Goal: Complete application form

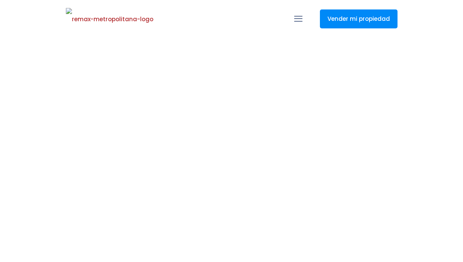
select select
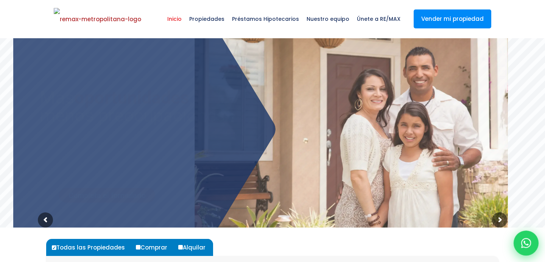
click at [462, 245] on icon at bounding box center [526, 243] width 10 height 10
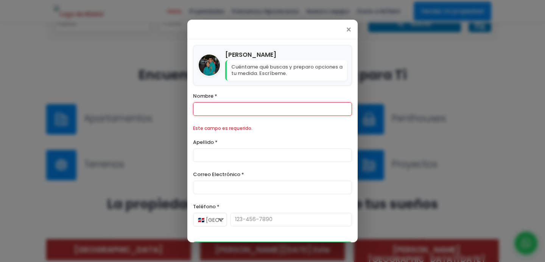
scroll to position [321, 0]
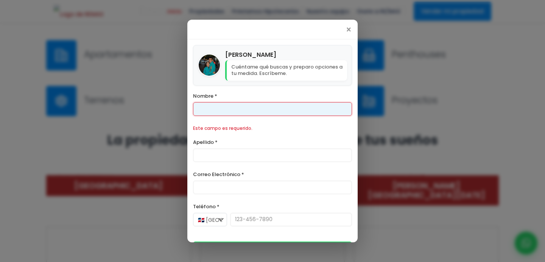
click at [235, 109] on input "Nombre *" at bounding box center [272, 109] width 159 height 14
type input "[PERSON_NAME]"
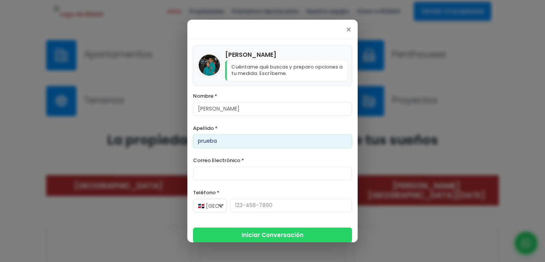
type input "prueba"
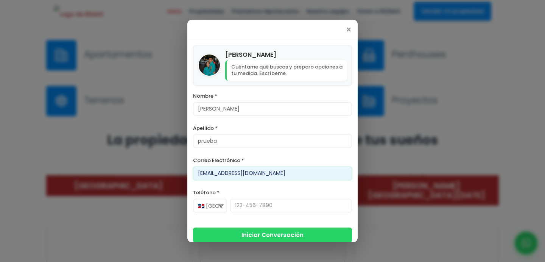
type input "[EMAIL_ADDRESS][DOMAIN_NAME]"
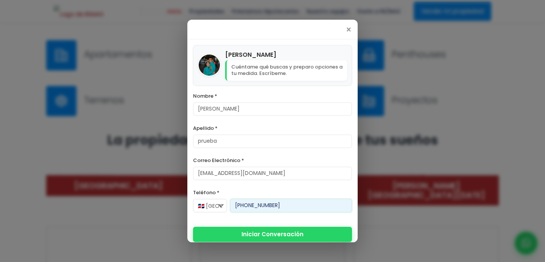
type input "[PHONE_NUMBER]"
click at [268, 231] on button "Iniciar Conversación" at bounding box center [272, 234] width 159 height 15
